Goal: Transaction & Acquisition: Purchase product/service

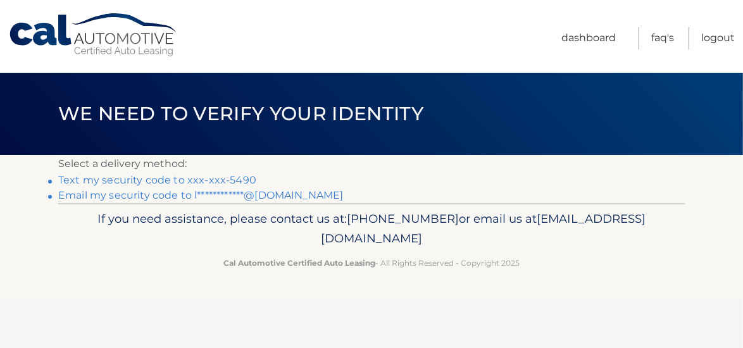
click at [95, 179] on link "Text my security code to xxx-xxx-5490" at bounding box center [157, 180] width 198 height 12
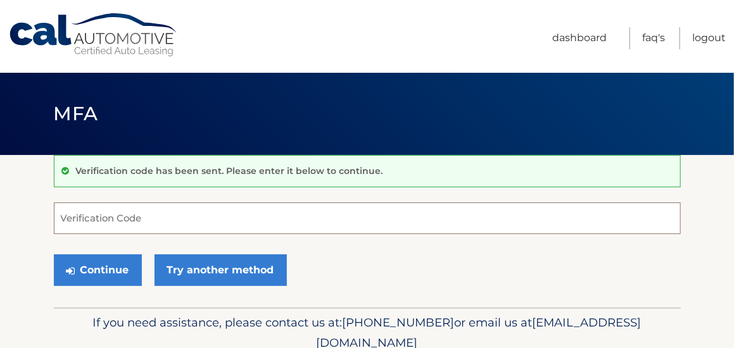
click at [108, 208] on input "Verification Code" at bounding box center [367, 219] width 627 height 32
type input "836002"
click at [54, 254] on button "Continue" at bounding box center [98, 270] width 88 height 32
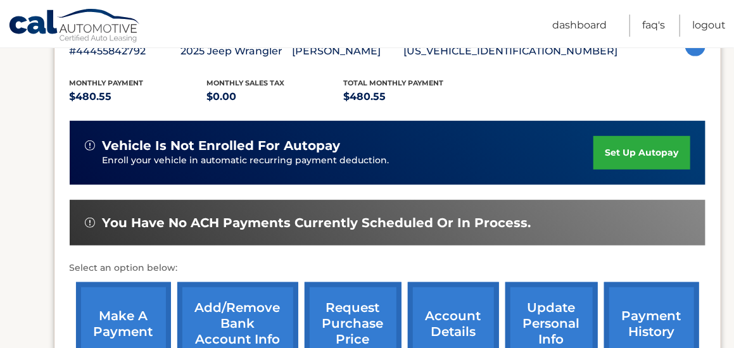
scroll to position [253, 0]
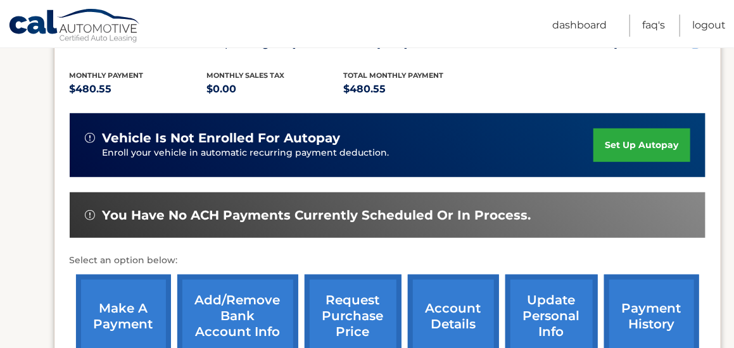
click at [131, 313] on link "make a payment" at bounding box center [123, 316] width 95 height 83
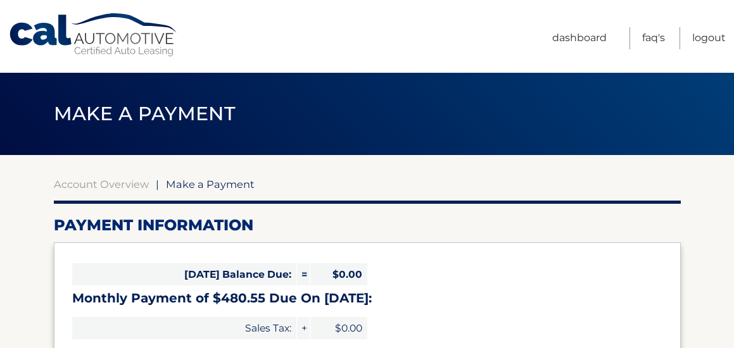
select select "YzM0NDFkOGEtMmQ4OS00Yzg1LWEyOGItNWQwOTNlZmU3YmM1"
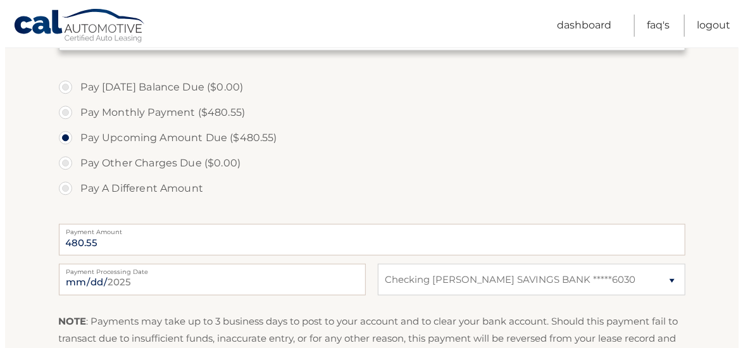
scroll to position [506, 0]
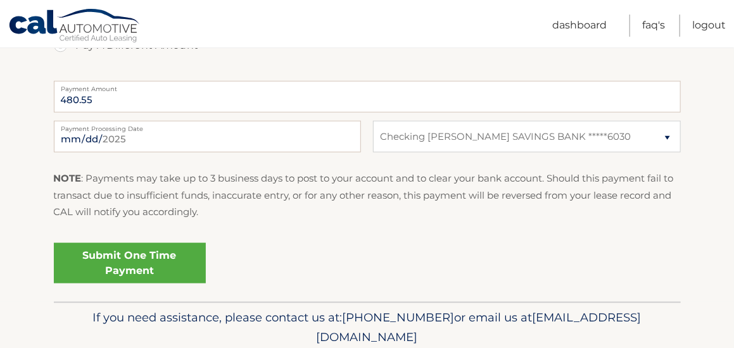
click at [113, 251] on link "Submit One Time Payment" at bounding box center [130, 263] width 152 height 41
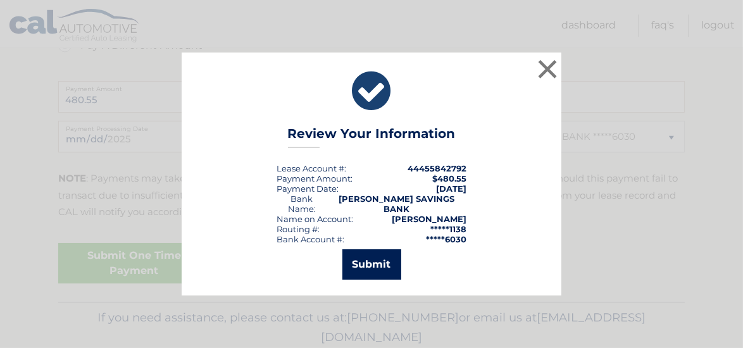
click at [368, 264] on button "Submit" at bounding box center [371, 264] width 59 height 30
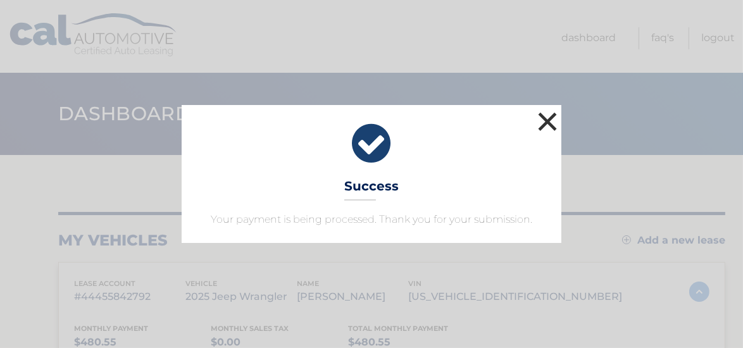
click at [547, 122] on button "×" at bounding box center [547, 121] width 25 height 25
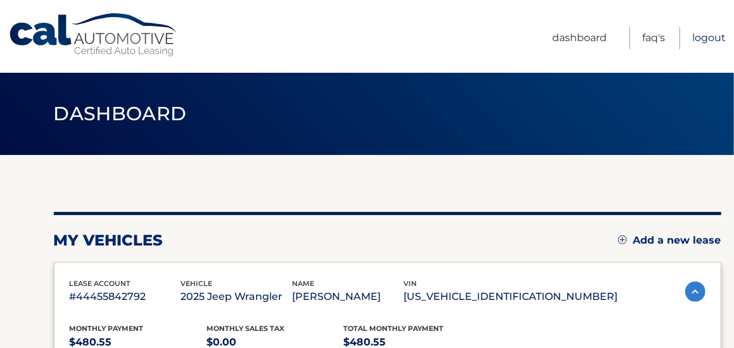
click at [712, 36] on link "Logout" at bounding box center [709, 38] width 34 height 22
